Goal: Communication & Community: Participate in discussion

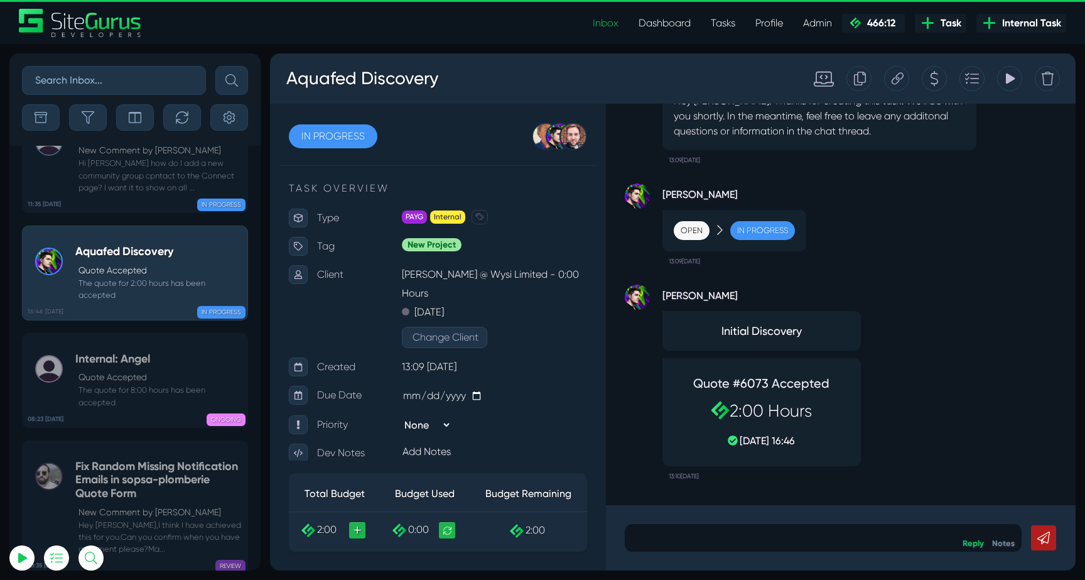
click at [797, 548] on div at bounding box center [823, 538] width 397 height 28
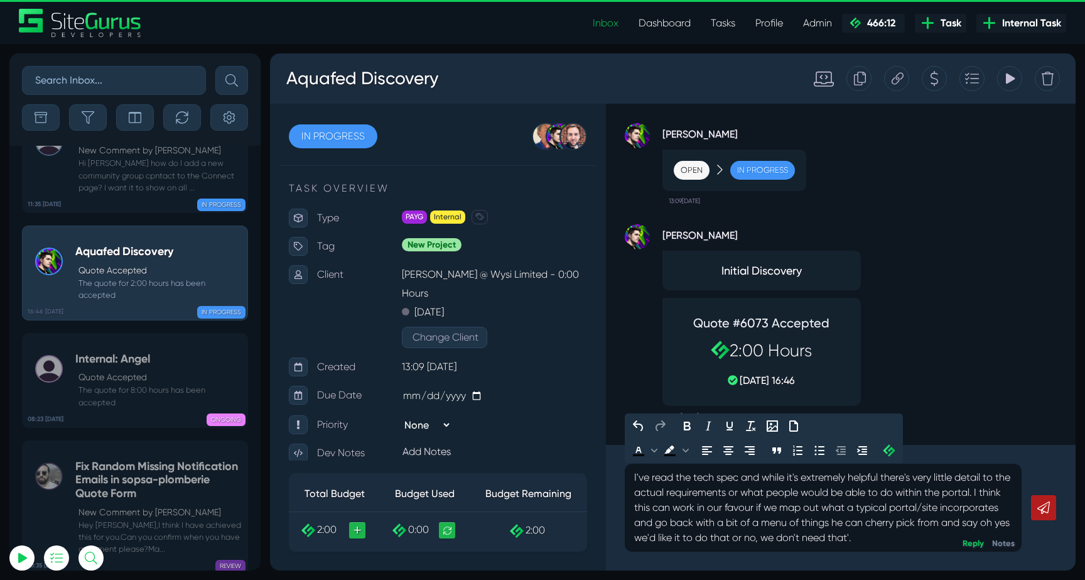
click at [819, 536] on p "I've read the tech spec and while it's extremely helpful there's very little de…" at bounding box center [823, 507] width 378 height 75
click at [676, 538] on p "I've read the tech spec and while it's extremely helpful there's very little de…" at bounding box center [823, 507] width 378 height 75
click at [803, 538] on p "I've read the tech spec and while it's extremely helpful there's very little de…" at bounding box center [823, 507] width 378 height 75
click at [941, 537] on p "I've read the tech spec and while it's extremely helpful there's very little de…" at bounding box center [823, 507] width 378 height 75
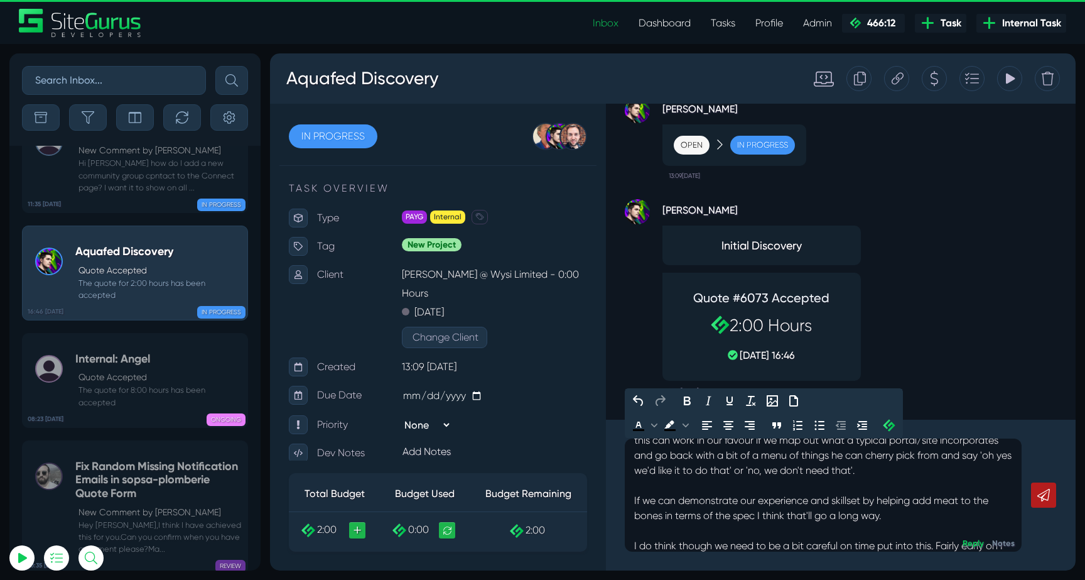
scroll to position [57, 0]
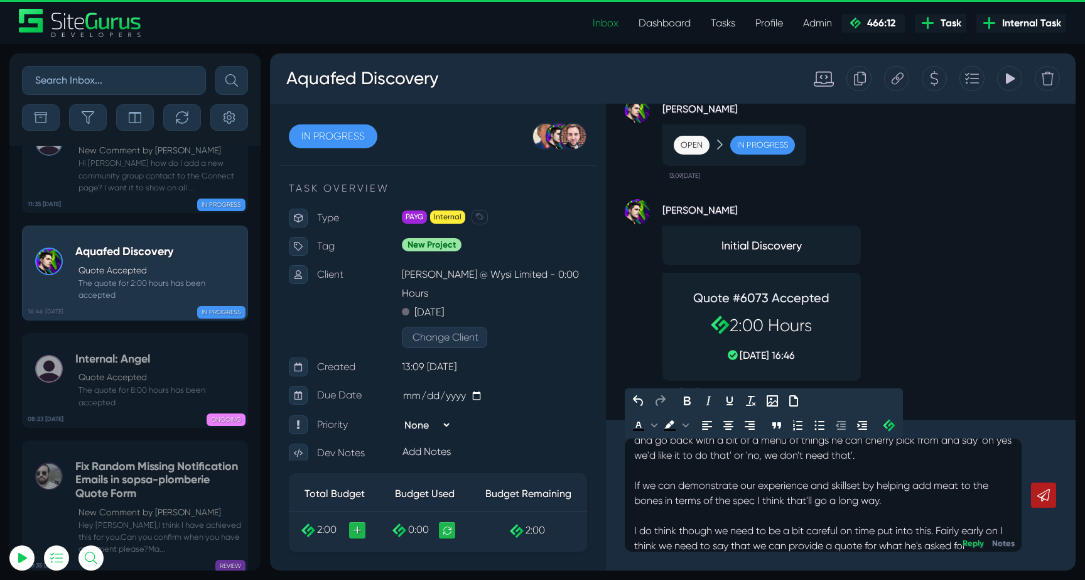
click at [792, 542] on p "I do think though we need to be a bit careful on time put into this. Fairly ear…" at bounding box center [823, 538] width 378 height 30
click at [867, 549] on p "I do think though we need to be a bit careful on time put into this. Fairly ear…" at bounding box center [823, 538] width 378 height 30
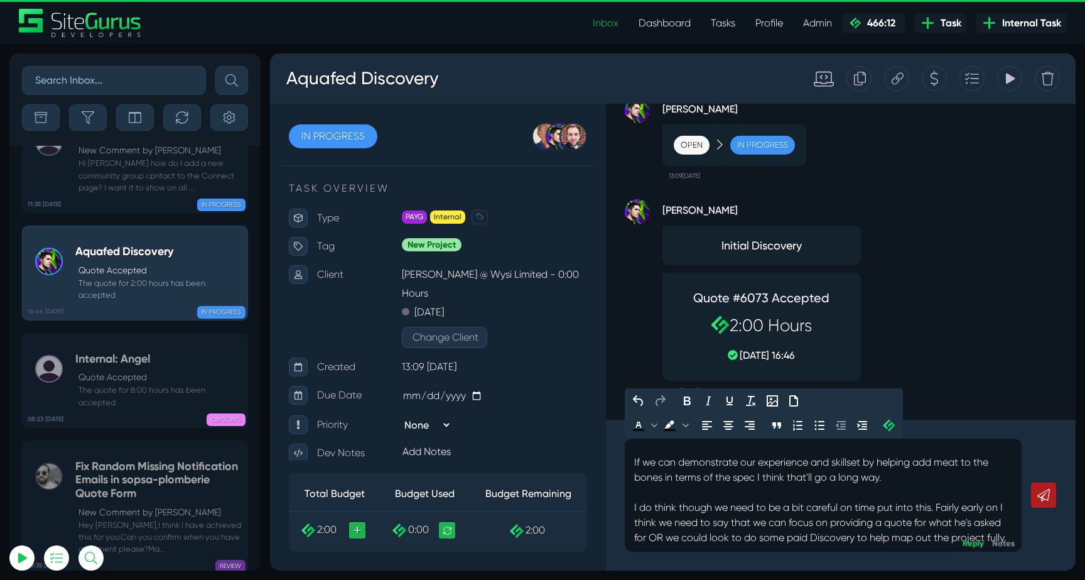
scroll to position [87, 0]
drag, startPoint x: 702, startPoint y: 514, endPoint x: 791, endPoint y: 514, distance: 89.2
click at [791, 514] on p "I do think though we need to be a bit careful on time put into this. Fairly ear…" at bounding box center [823, 522] width 378 height 45
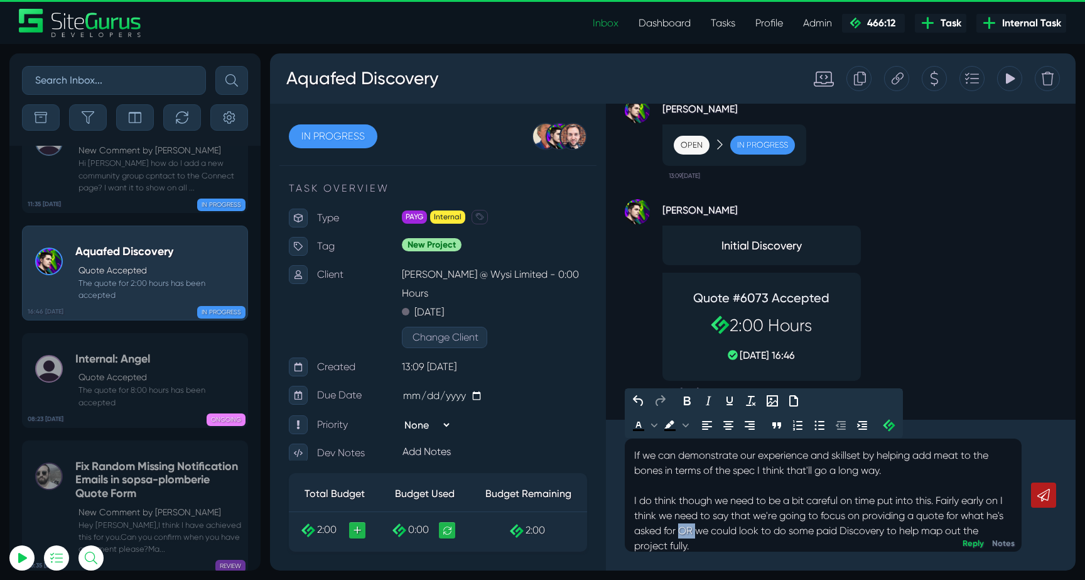
drag, startPoint x: 679, startPoint y: 527, endPoint x: 695, endPoint y: 526, distance: 15.7
click at [695, 526] on p "I do think though we need to be a bit careful on time put into this. Fairly ear…" at bounding box center [823, 523] width 378 height 60
click at [745, 531] on p "I do think though we need to be a bit careful on time put into this. Fairly ear…" at bounding box center [823, 523] width 378 height 60
click at [718, 531] on p "I do think though we need to be a bit careful on time put into this. Fairly ear…" at bounding box center [823, 523] width 378 height 60
click at [701, 530] on p "I do think though we need to be a bit careful on time put into this. Fairly ear…" at bounding box center [823, 523] width 378 height 60
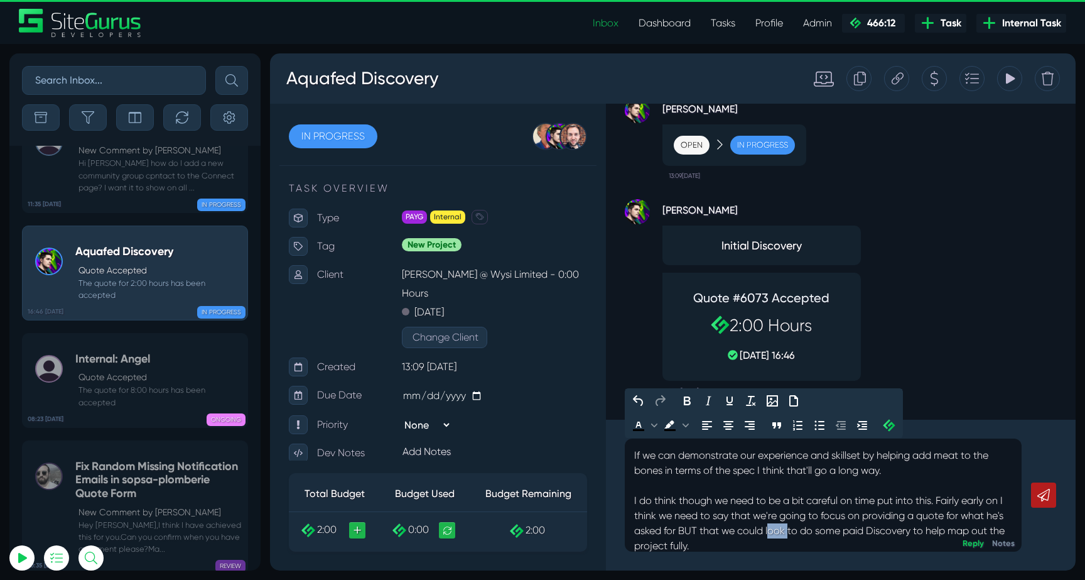
drag, startPoint x: 789, startPoint y: 531, endPoint x: 771, endPoint y: 529, distance: 18.4
click at [771, 529] on p "I do think though we need to be a bit careful on time put into this. Fairly ear…" at bounding box center [823, 523] width 378 height 60
click at [772, 542] on p "I do think though we need to be a bit careful on time put into this. Fairly ear…" at bounding box center [823, 523] width 378 height 60
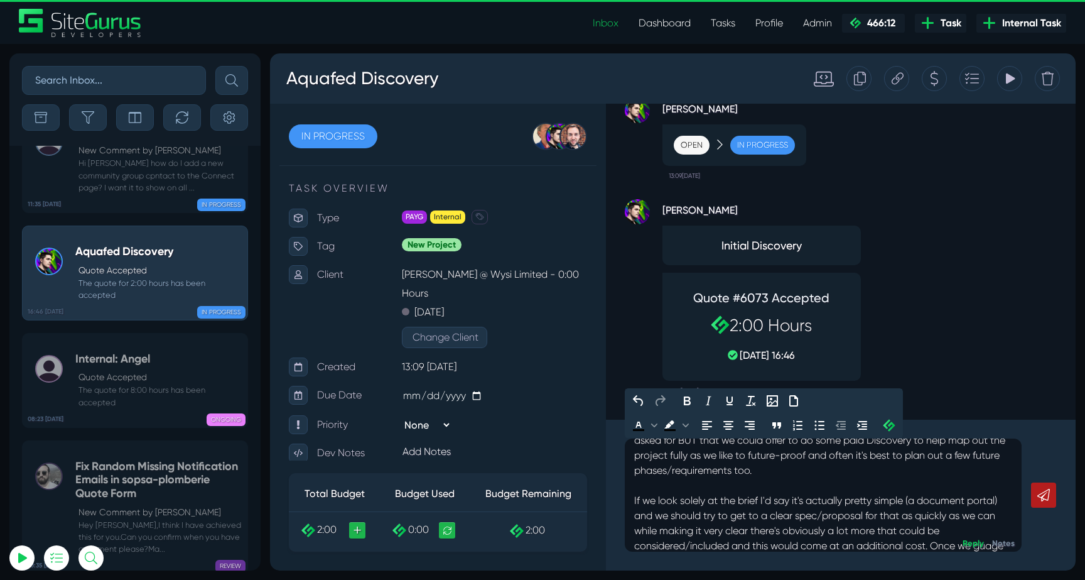
scroll to position [193, 0]
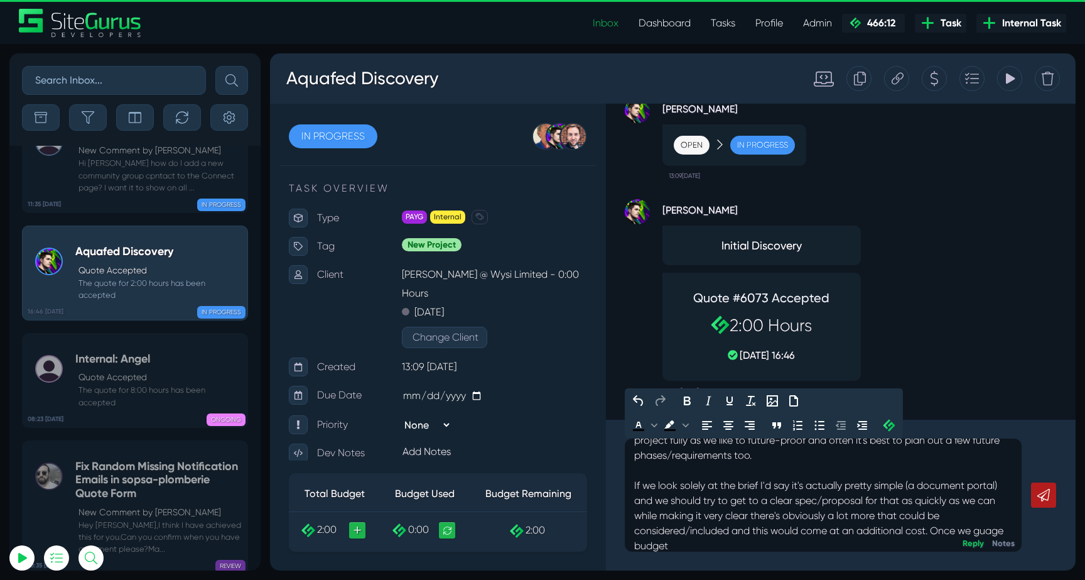
drag, startPoint x: 934, startPoint y: 543, endPoint x: 938, endPoint y: 525, distance: 17.9
click at [938, 525] on p "If we look solely at the brief I'd say it's actually pretty simple (a document …" at bounding box center [823, 515] width 378 height 75
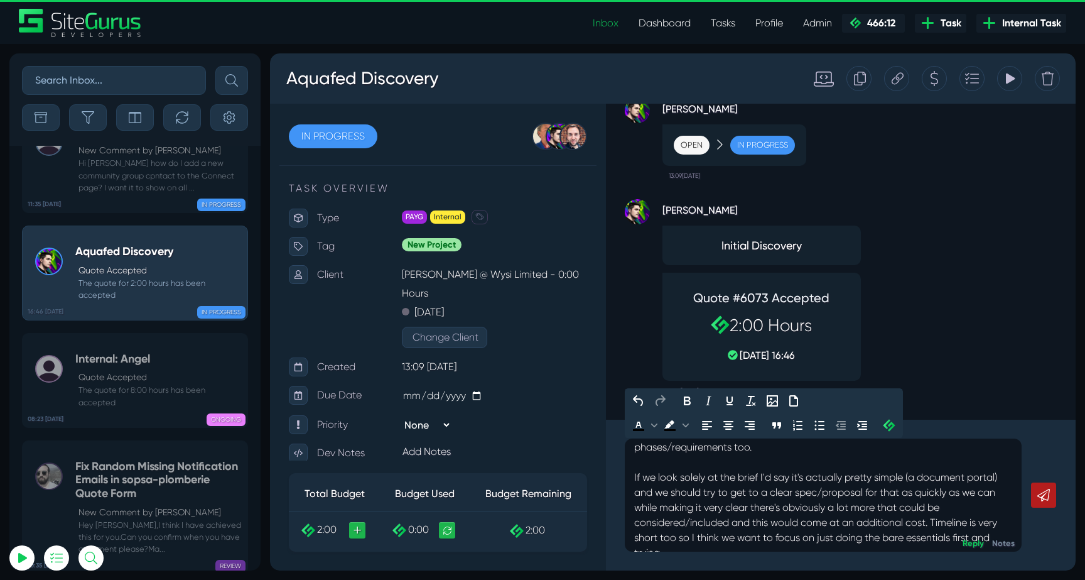
scroll to position [208, 0]
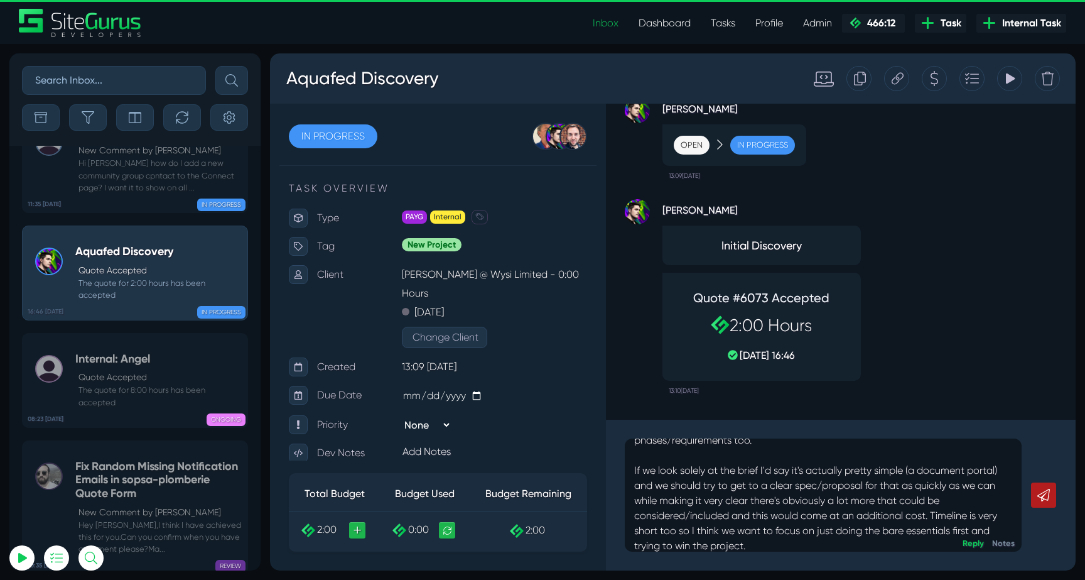
click at [1049, 500] on icon at bounding box center [1043, 495] width 13 height 13
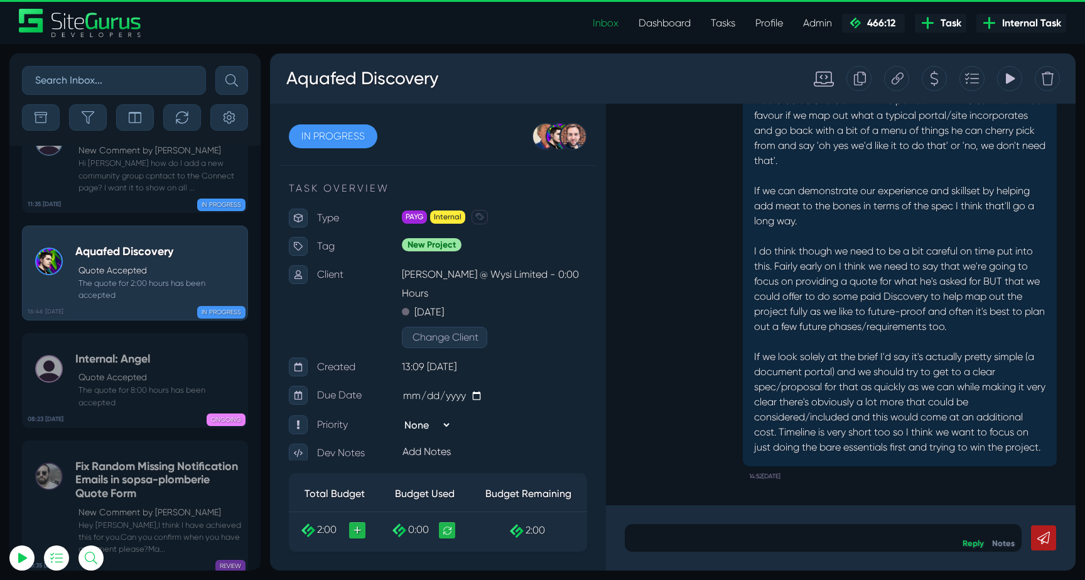
scroll to position [0, 0]
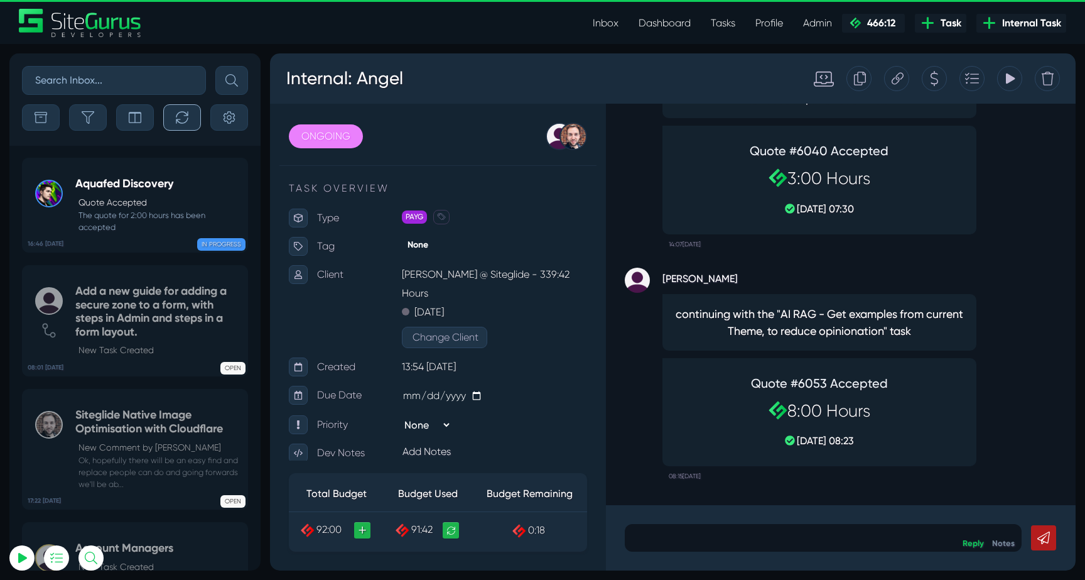
click at [176, 122] on icon "button" at bounding box center [182, 117] width 12 height 12
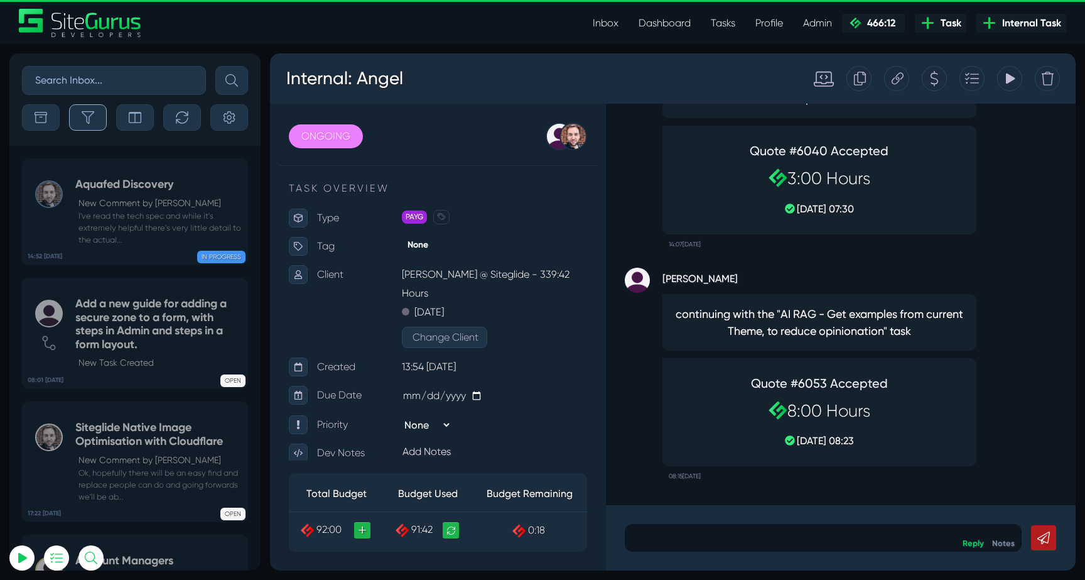
click at [105, 117] on button "button" at bounding box center [88, 117] width 38 height 26
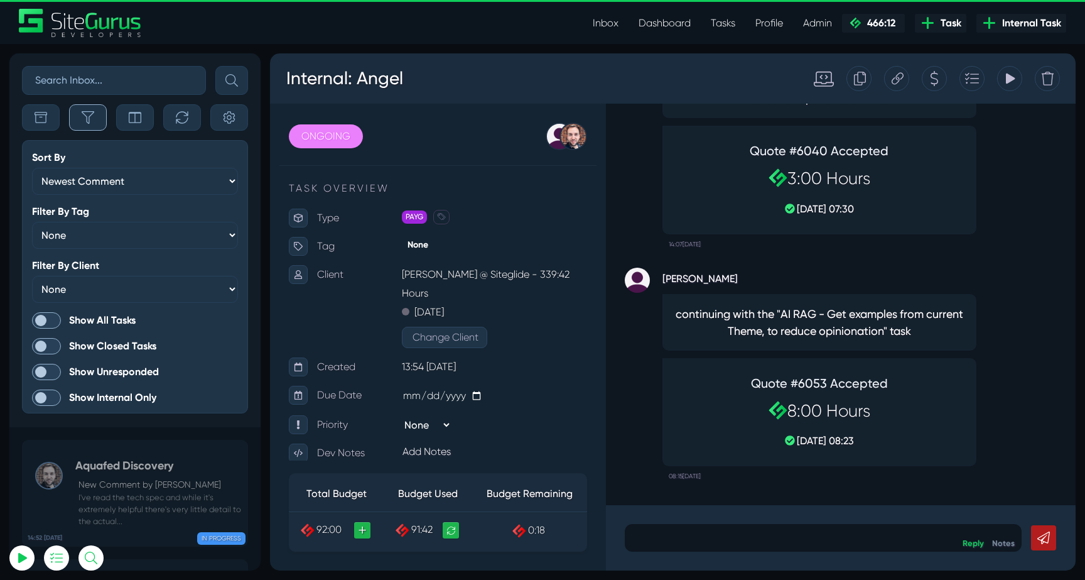
scroll to position [-3140, 0]
click at [47, 327] on span at bounding box center [46, 320] width 29 height 16
click at [0, 0] on input "Show All Tasks" at bounding box center [0, 0] width 0 height 0
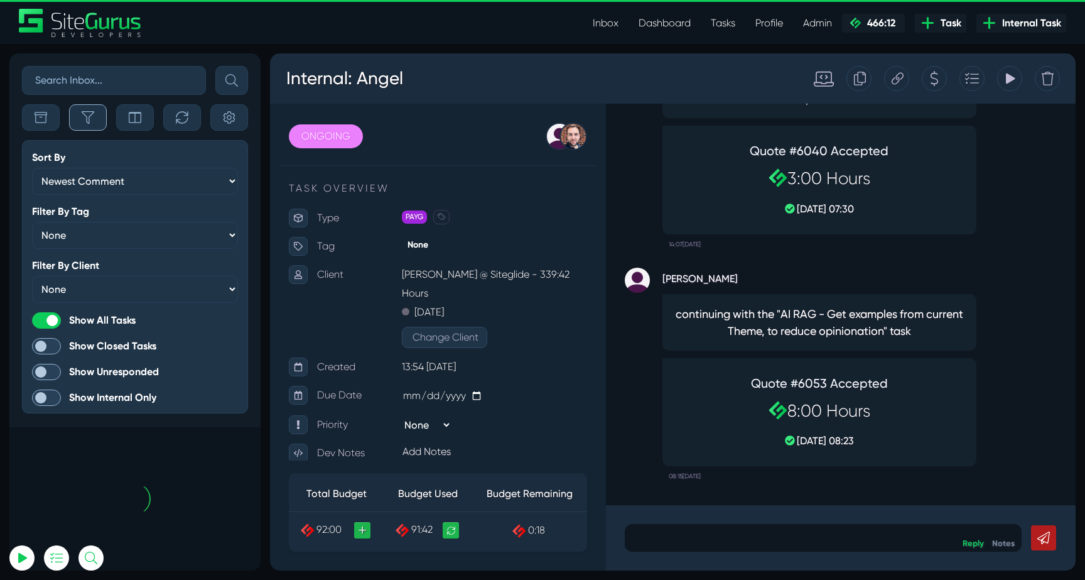
click at [82, 123] on icon "button" at bounding box center [88, 117] width 13 height 13
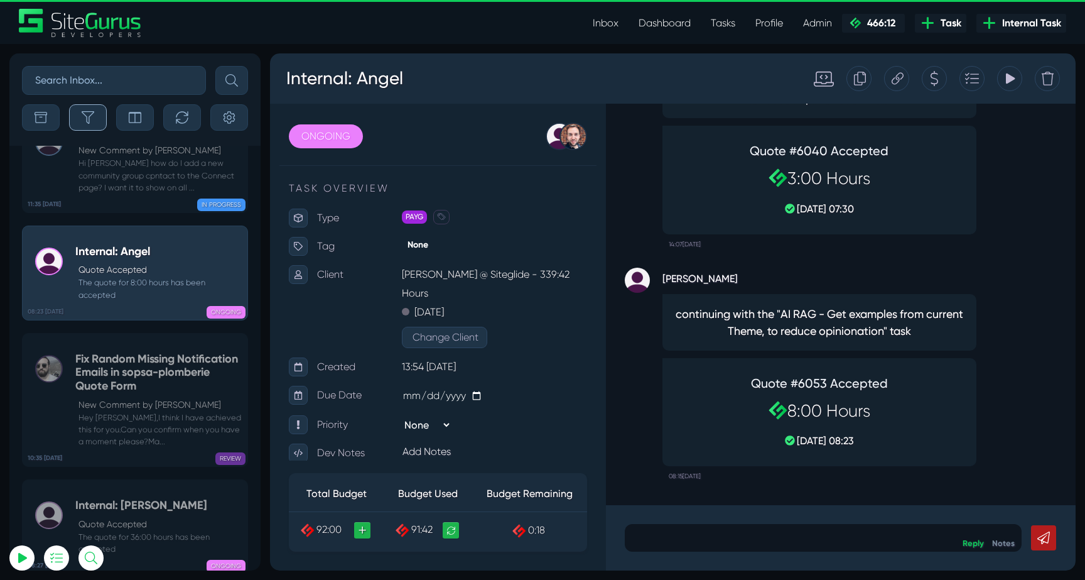
scroll to position [-49789, 0]
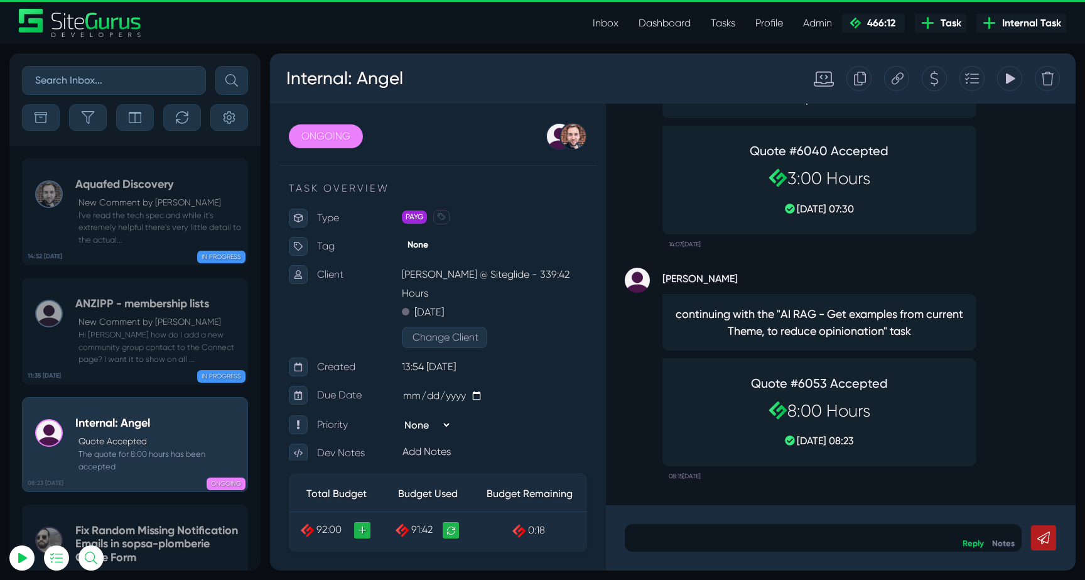
click at [119, 192] on div "Aquafed Discovery New Comment by [PERSON_NAME] I've read the tech spec and whil…" at bounding box center [158, 212] width 166 height 68
